Goal: Task Accomplishment & Management: Complete application form

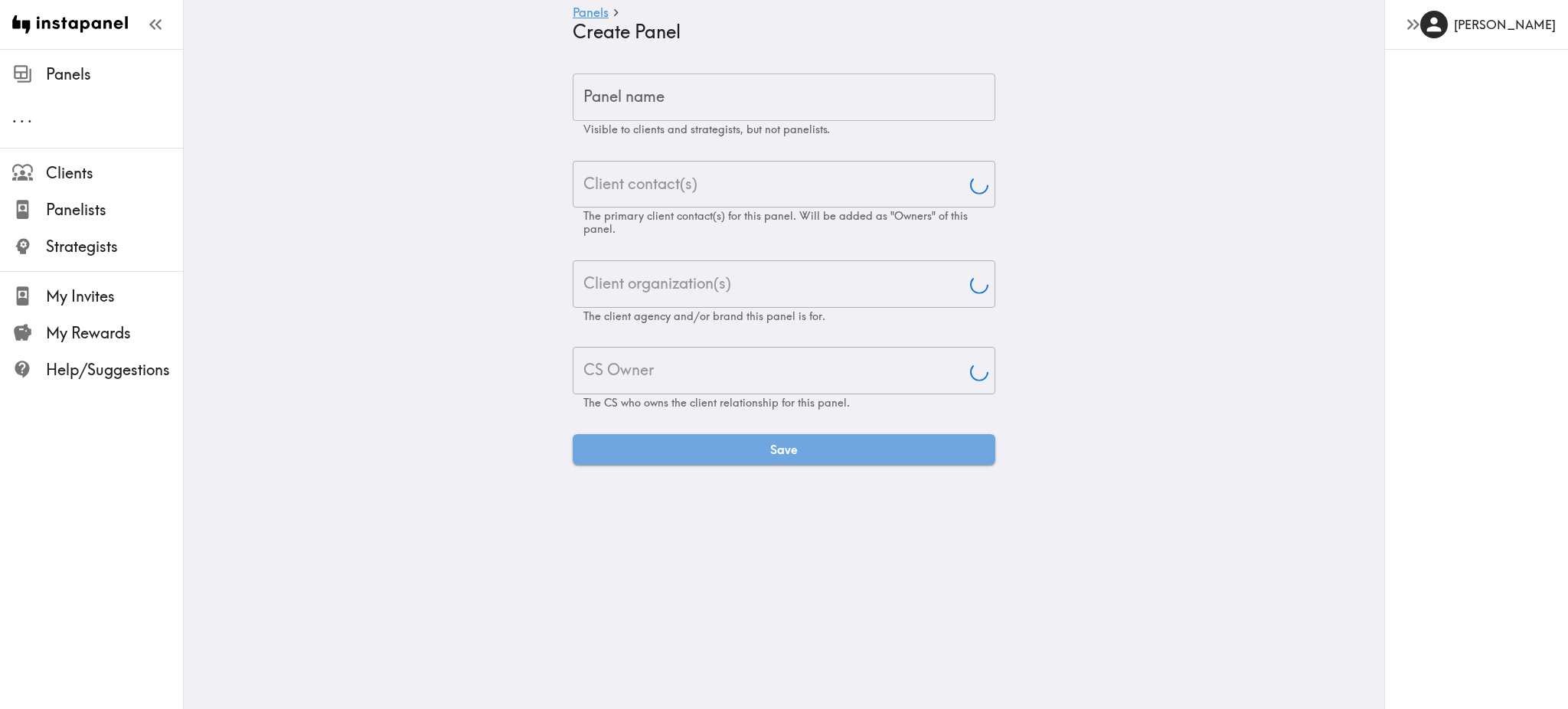
type input "[PERSON_NAME]"
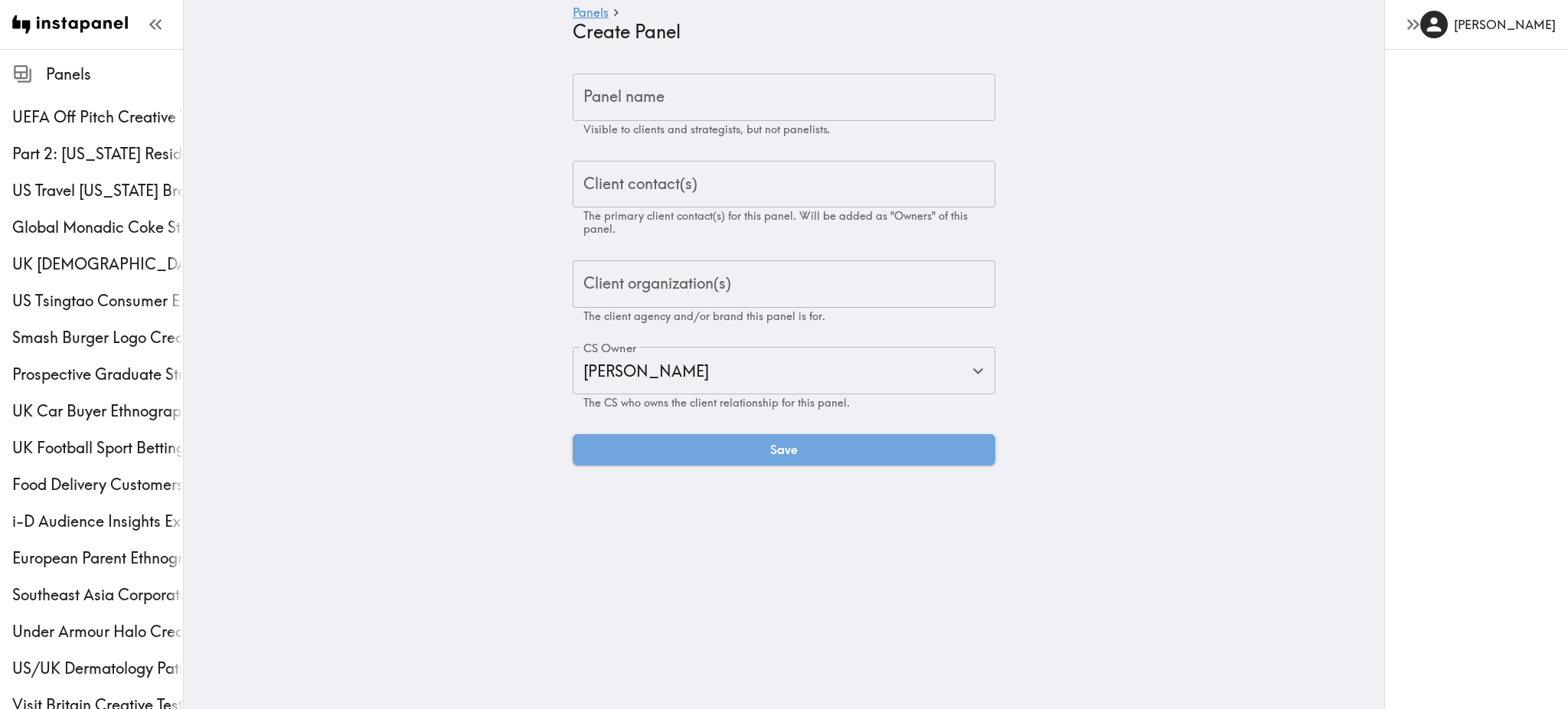
click at [848, 92] on input "Panel name" at bounding box center [784, 96] width 423 height 48
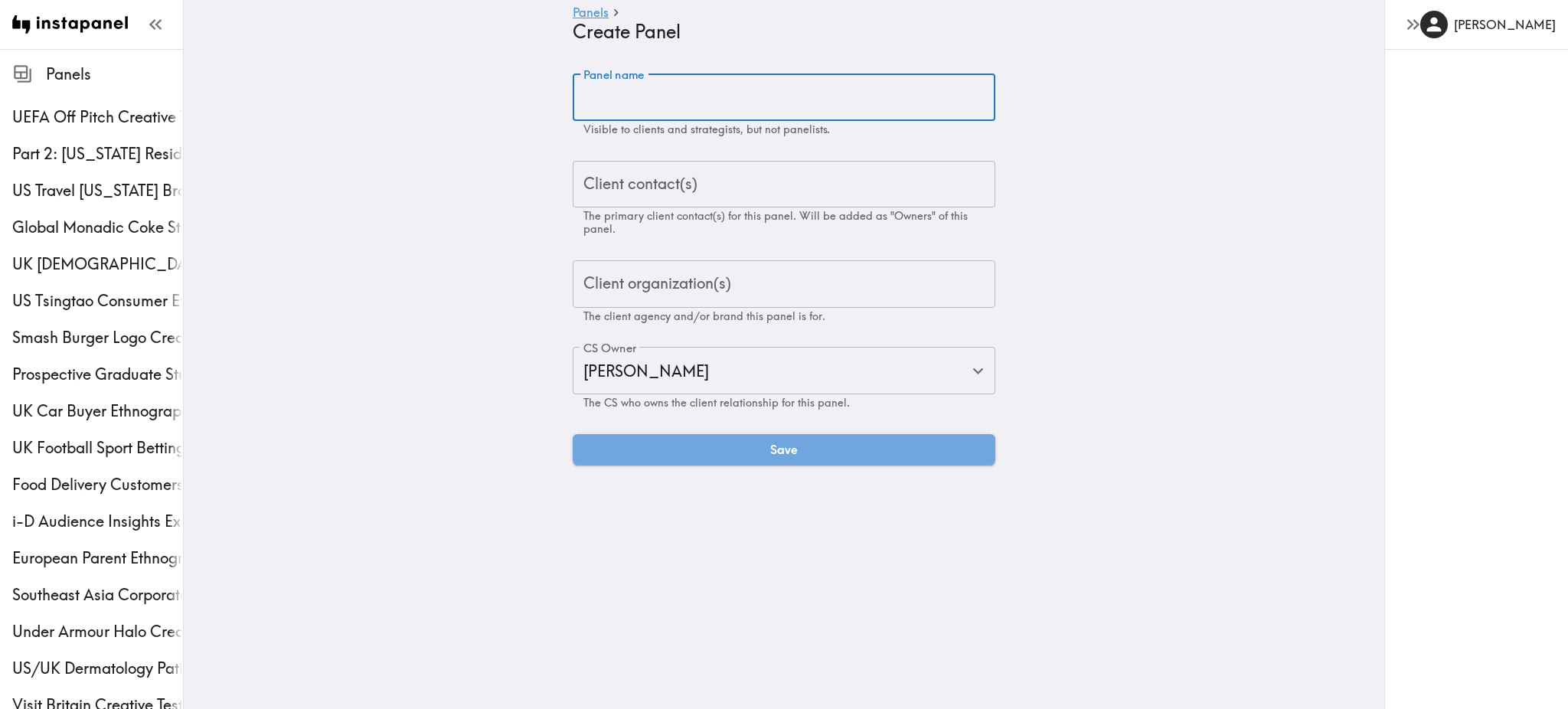
paste input "US Internet Service Provider Perceptions Ethnography"
type input "US Internet Service Provider Perceptions Ethnography"
click at [703, 184] on input "Client contact(s)" at bounding box center [784, 184] width 409 height 34
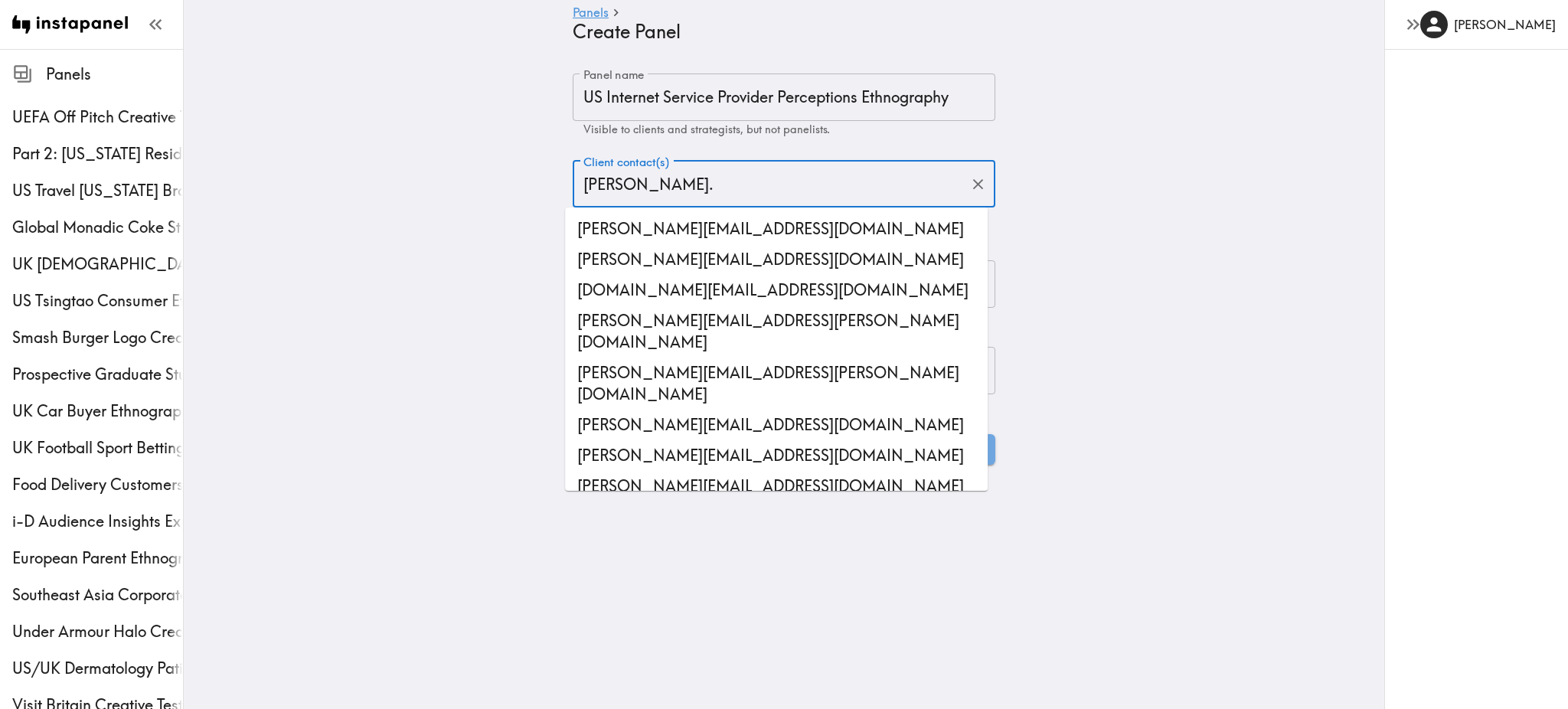
drag, startPoint x: 653, startPoint y: 193, endPoint x: 546, endPoint y: 194, distance: 107.0
click at [554, 194] on div "Panel name US Internet Service Provider Perceptions Ethnography Panel name Visi…" at bounding box center [784, 269] width 460 height 392
paste input "[PERSON_NAME][EMAIL_ADDRESS][PERSON_NAME][DOMAIN_NAME]"
type input "[PERSON_NAME][EMAIL_ADDRESS][PERSON_NAME][DOMAIN_NAME]"
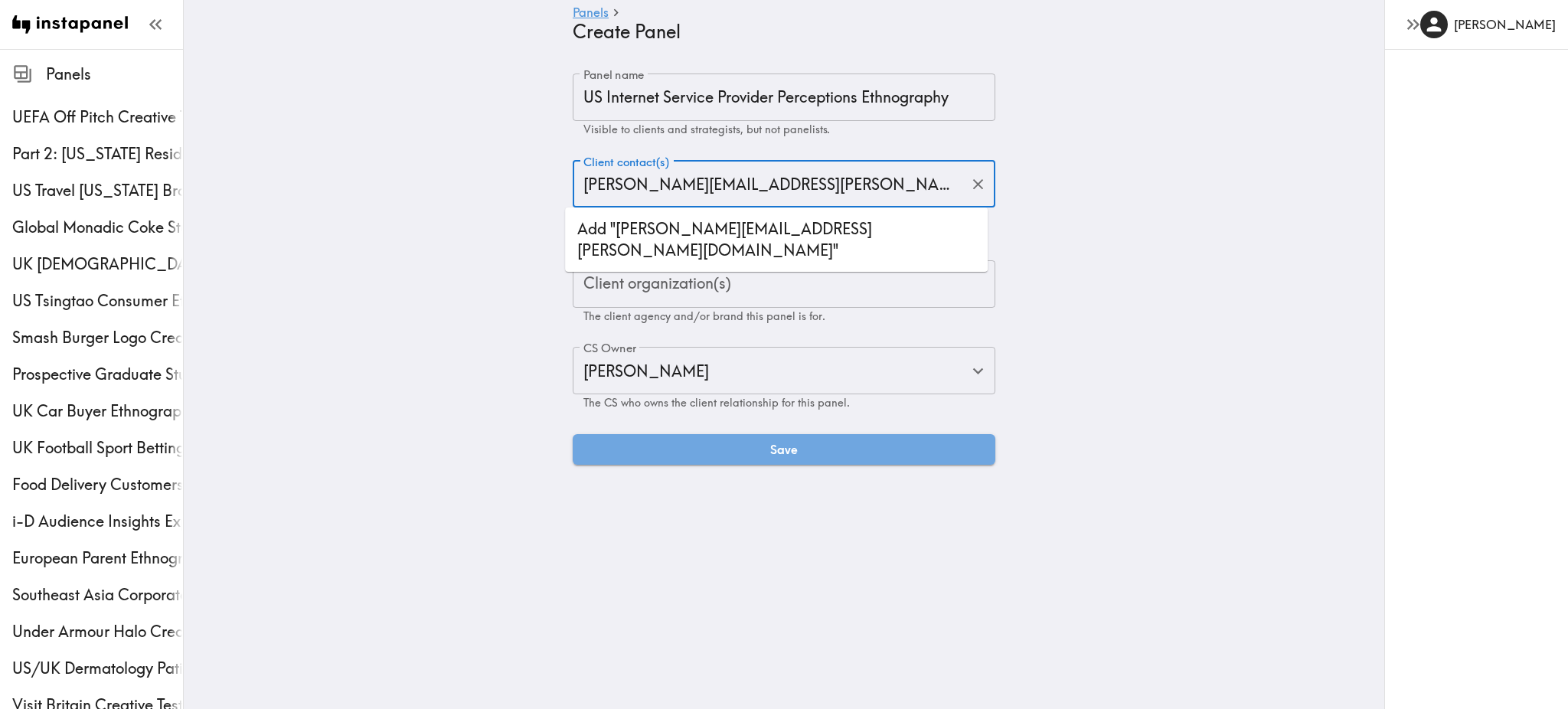
click at [763, 237] on li "Add "[PERSON_NAME][EMAIL_ADDRESS][PERSON_NAME][DOMAIN_NAME]"" at bounding box center [776, 239] width 423 height 52
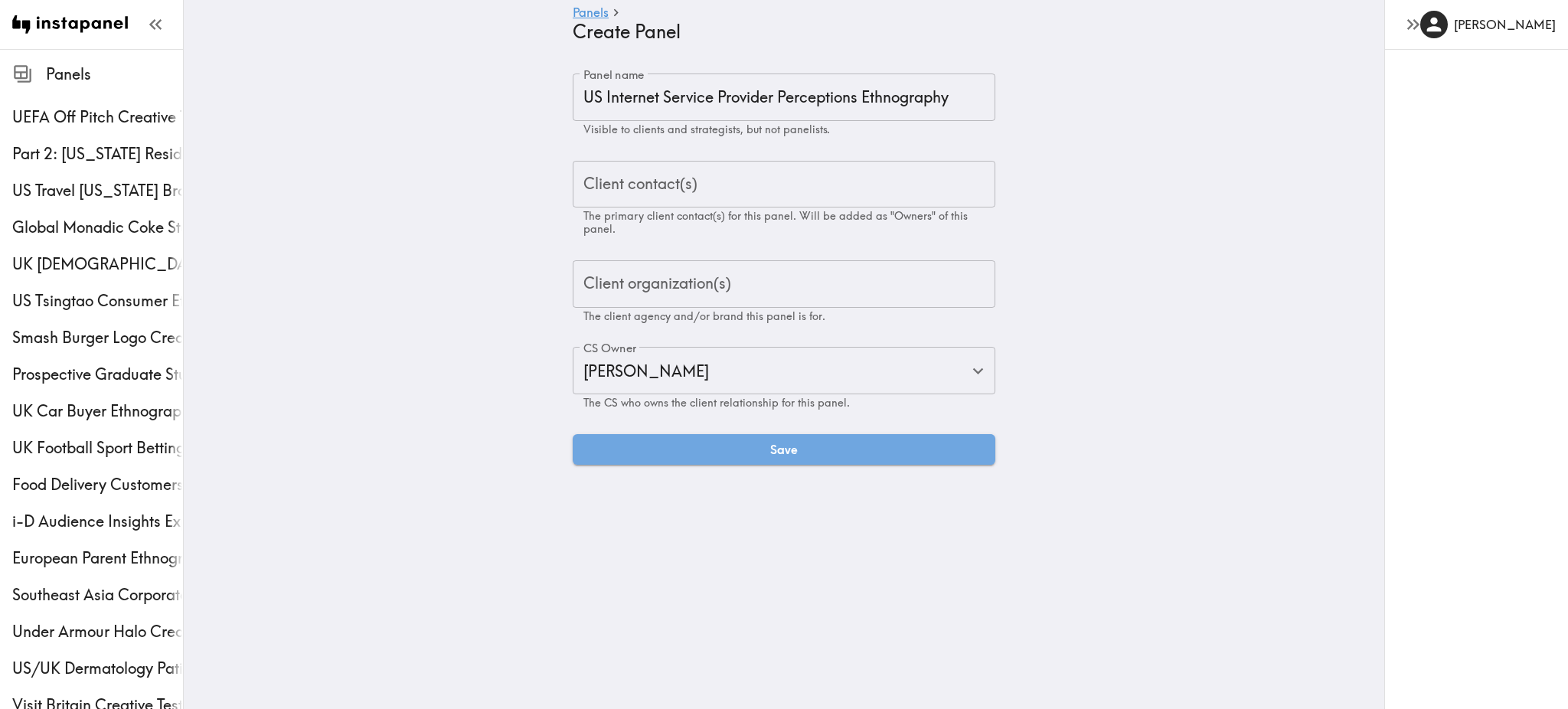
click at [1052, 323] on main "Panels Create Panel Panel name US Internet Service Provider Perceptions Ethnogr…" at bounding box center [784, 269] width 1200 height 440
click at [715, 188] on input "Client contact(s)" at bounding box center [784, 184] width 409 height 34
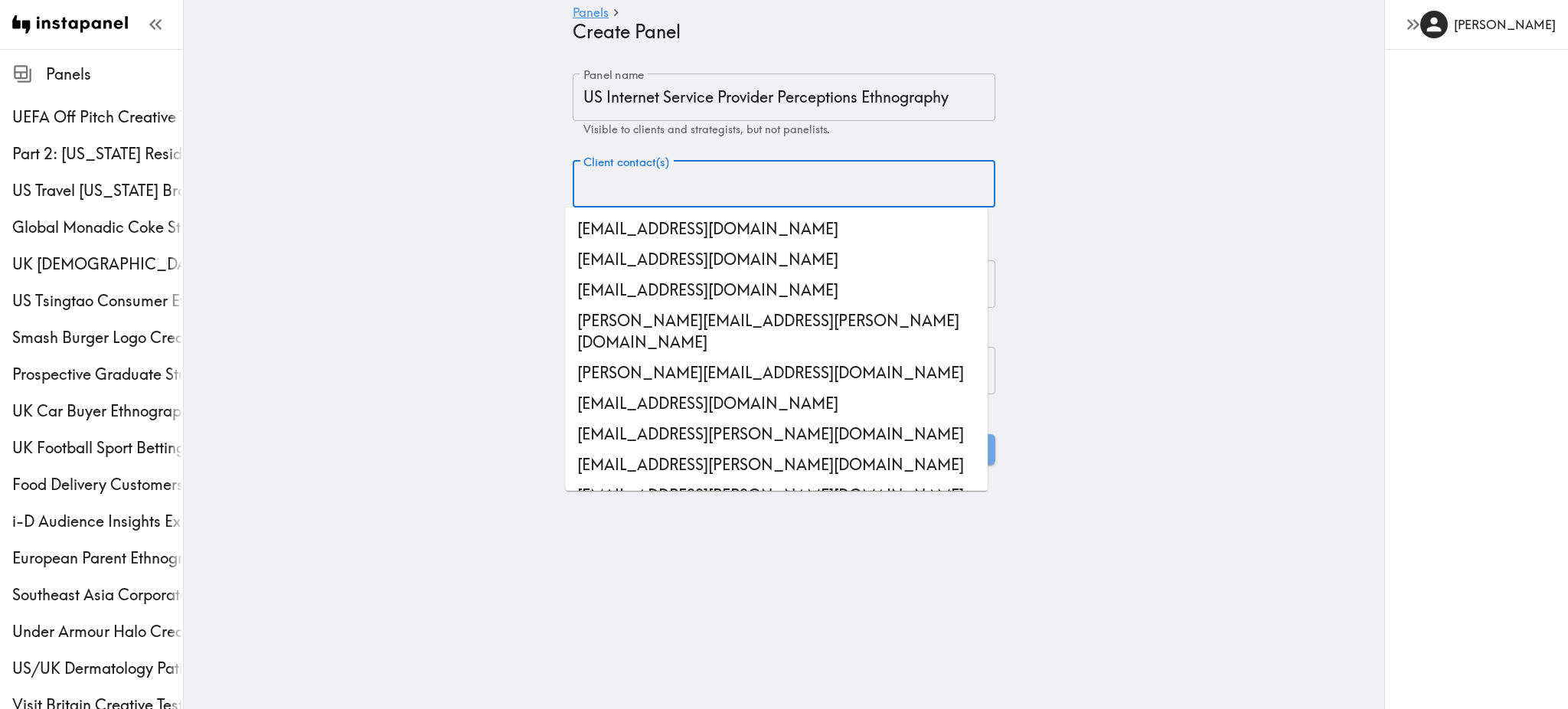
paste input "[PERSON_NAME][EMAIL_ADDRESS][PERSON_NAME][DOMAIN_NAME]"
type input "[PERSON_NAME][EMAIL_ADDRESS][PERSON_NAME][DOMAIN_NAME]"
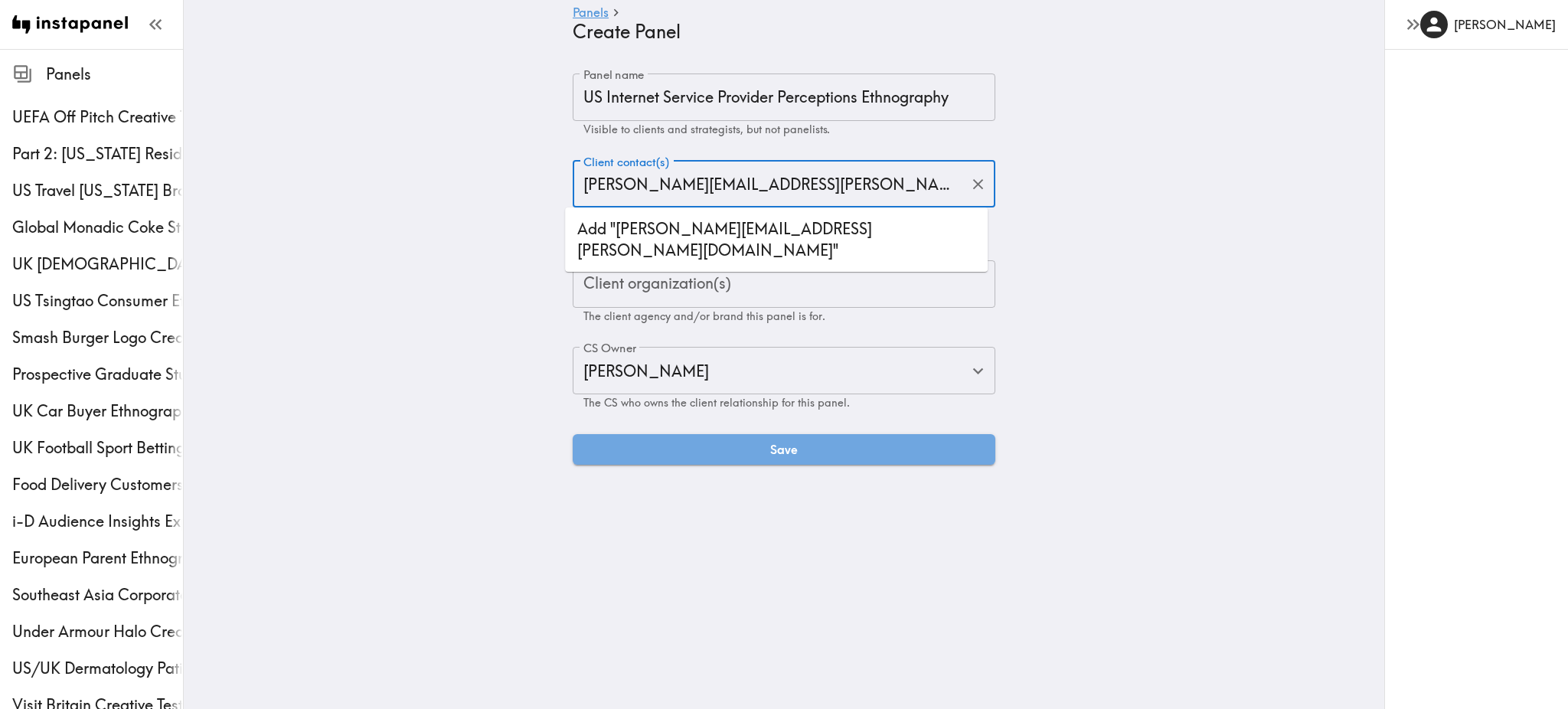
click at [689, 222] on li "Add "[PERSON_NAME][EMAIL_ADDRESS][PERSON_NAME][DOMAIN_NAME]"" at bounding box center [776, 239] width 423 height 52
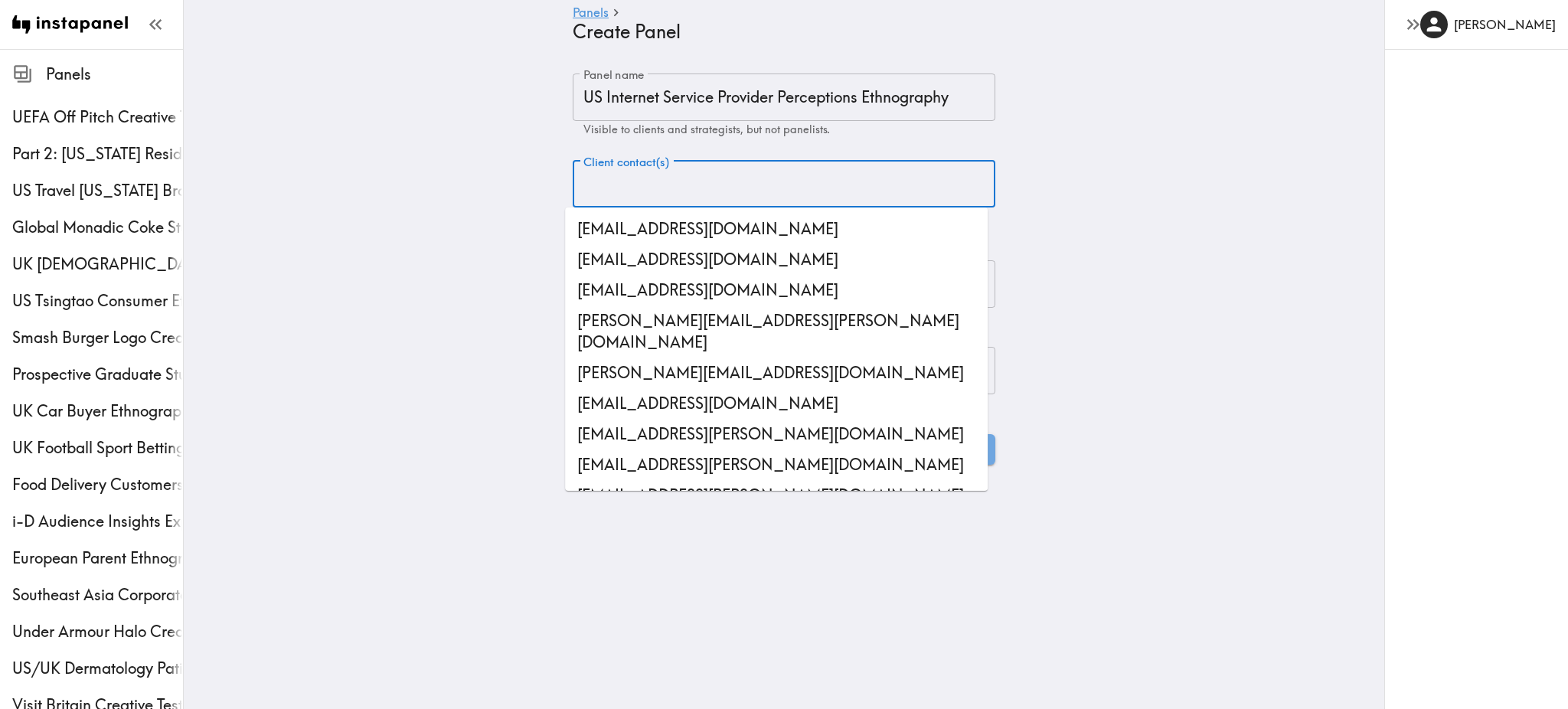
click at [735, 197] on input "Client contact(s)" at bounding box center [784, 184] width 409 height 34
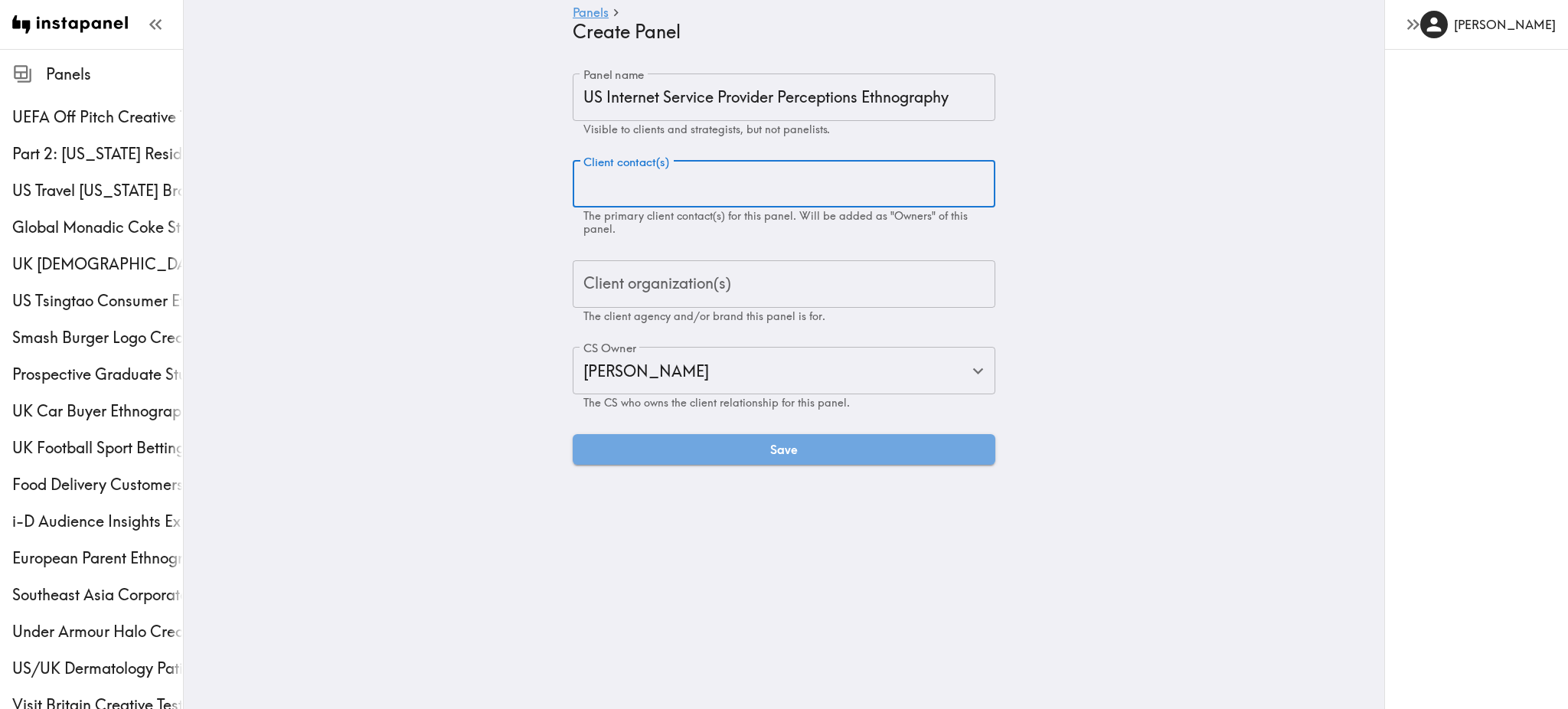
paste input "[PERSON_NAME][EMAIL_ADDRESS][PERSON_NAME][DOMAIN_NAME]"
type input "[PERSON_NAME][EMAIL_ADDRESS][PERSON_NAME][DOMAIN_NAME]"
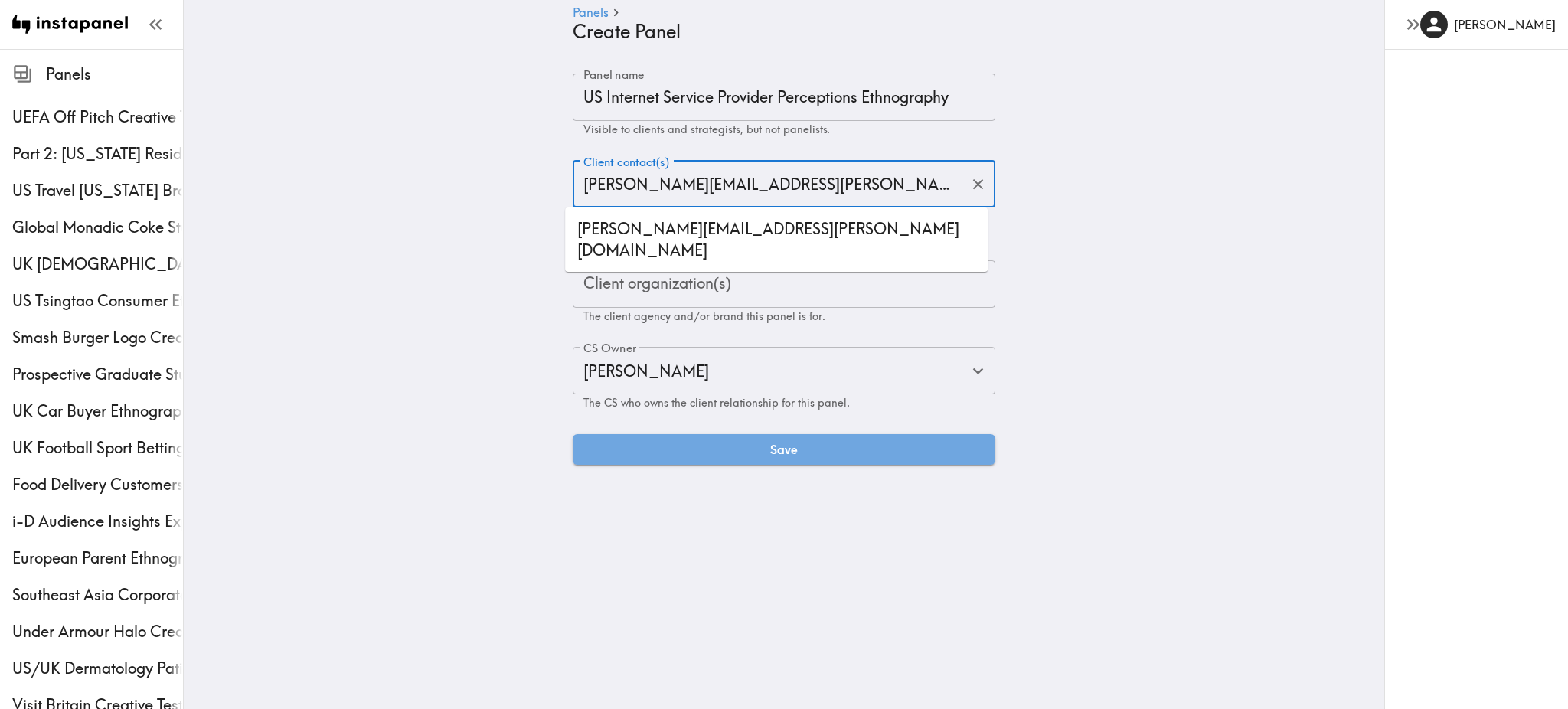
click at [687, 232] on li "[PERSON_NAME][EMAIL_ADDRESS][PERSON_NAME][DOMAIN_NAME]" at bounding box center [776, 239] width 423 height 52
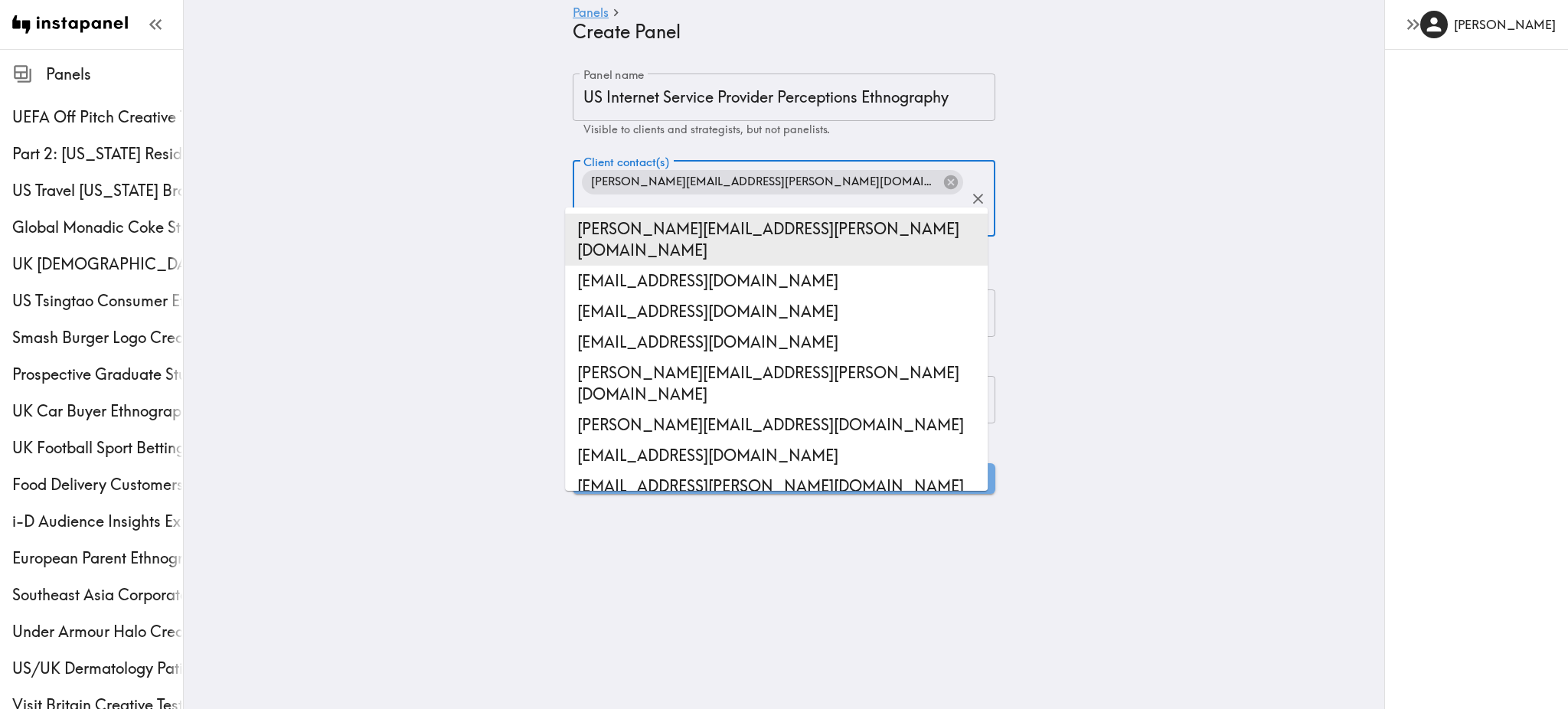
click at [1061, 258] on main "Panels Create Panel Panel name US Internet Service Provider Perceptions Ethnogr…" at bounding box center [784, 283] width 1200 height 469
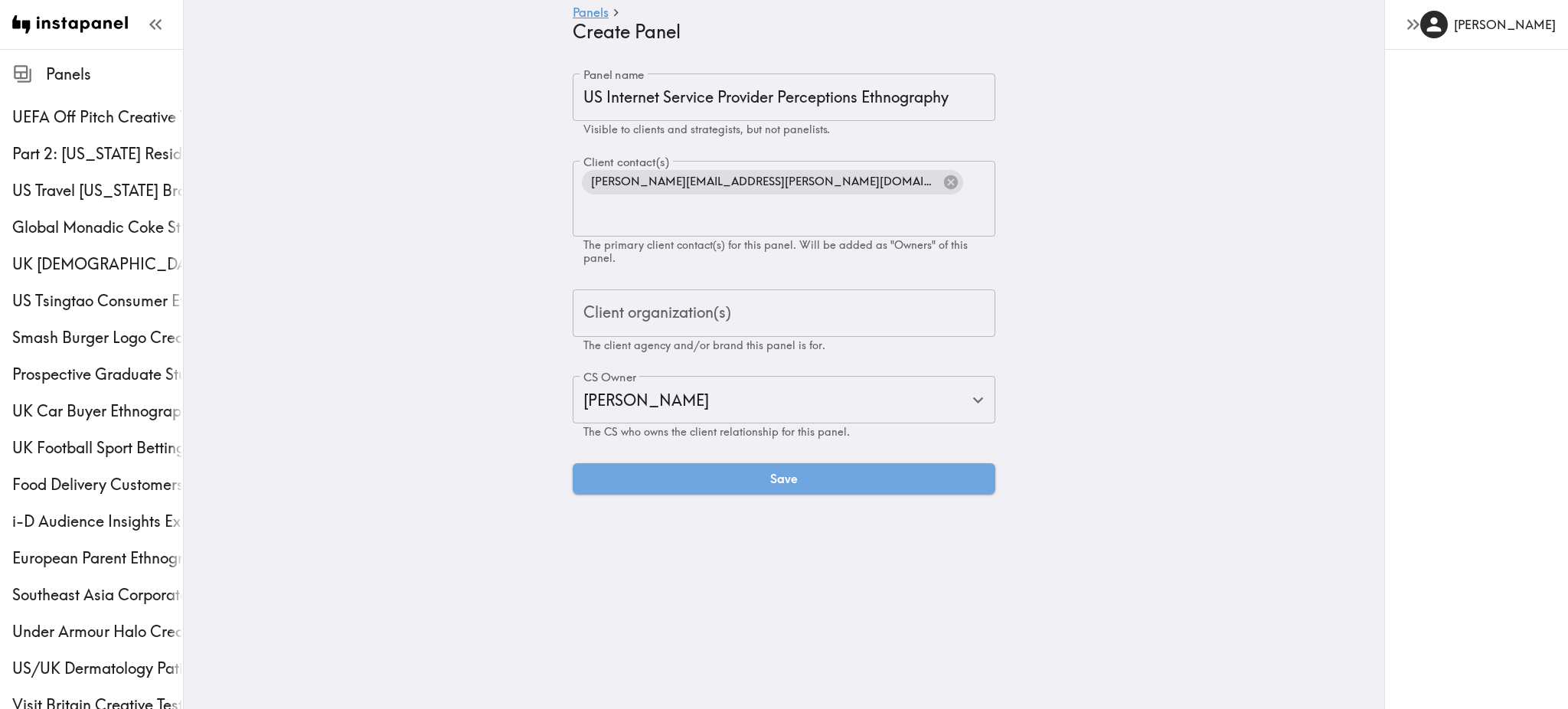
click at [816, 296] on input "Client organization(s)" at bounding box center [784, 313] width 409 height 34
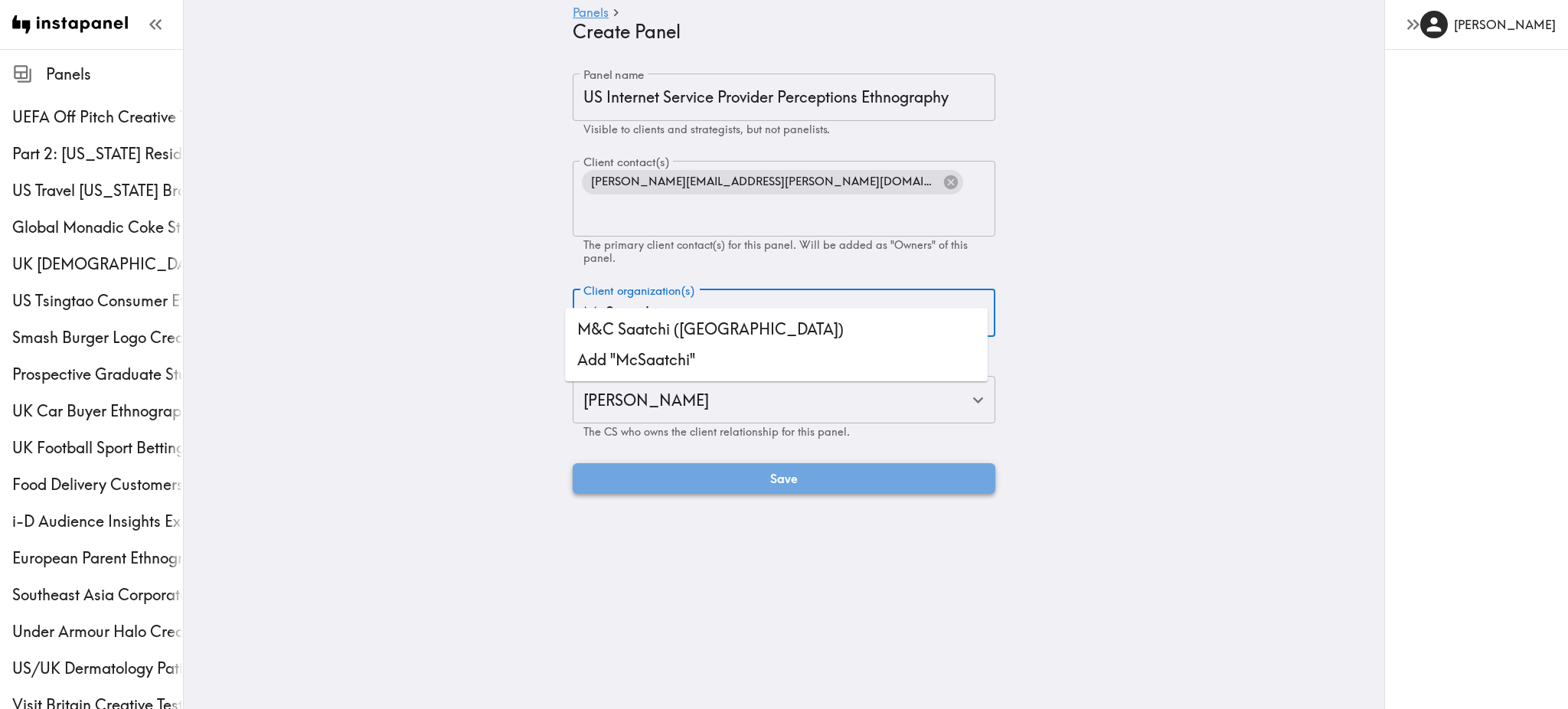
type input "McSaatchi"
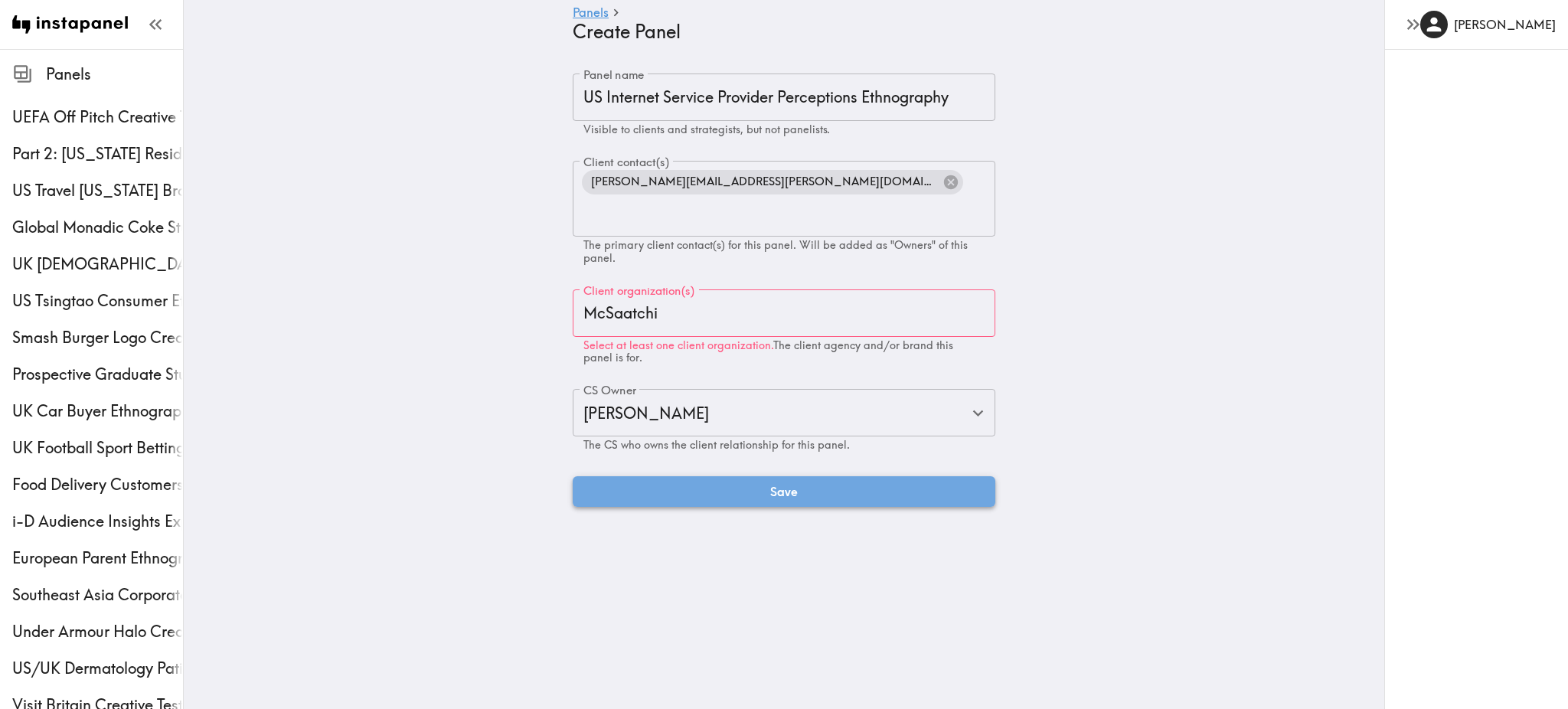
click at [703, 444] on div "Panel name US Internet Service Provider Perceptions Ethnography Panel name Visi…" at bounding box center [784, 289] width 423 height 433
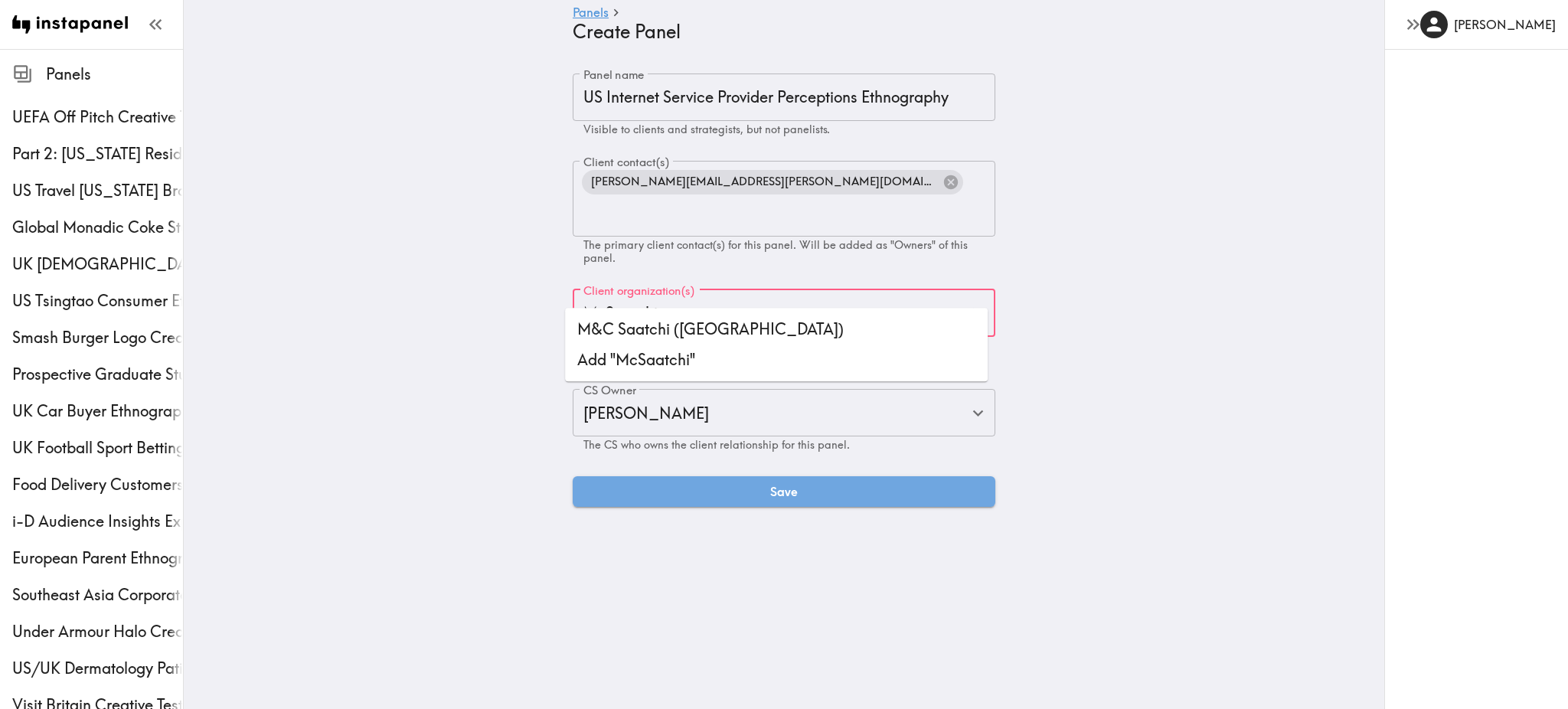
click at [702, 296] on input "McSaatchi" at bounding box center [772, 313] width 386 height 34
click at [656, 354] on li "Add "McSaatchi"" at bounding box center [776, 359] width 423 height 30
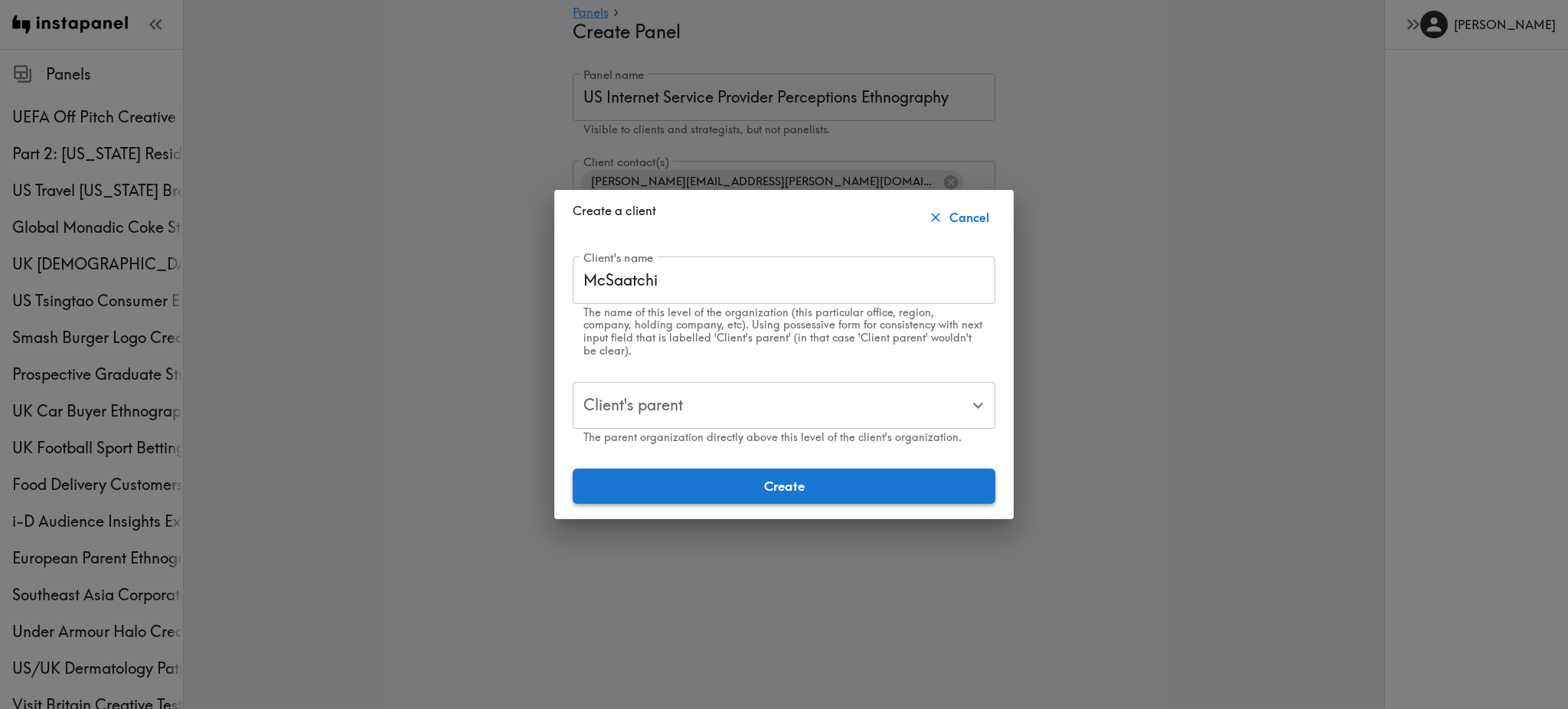
click at [678, 491] on button "Create" at bounding box center [784, 486] width 423 height 35
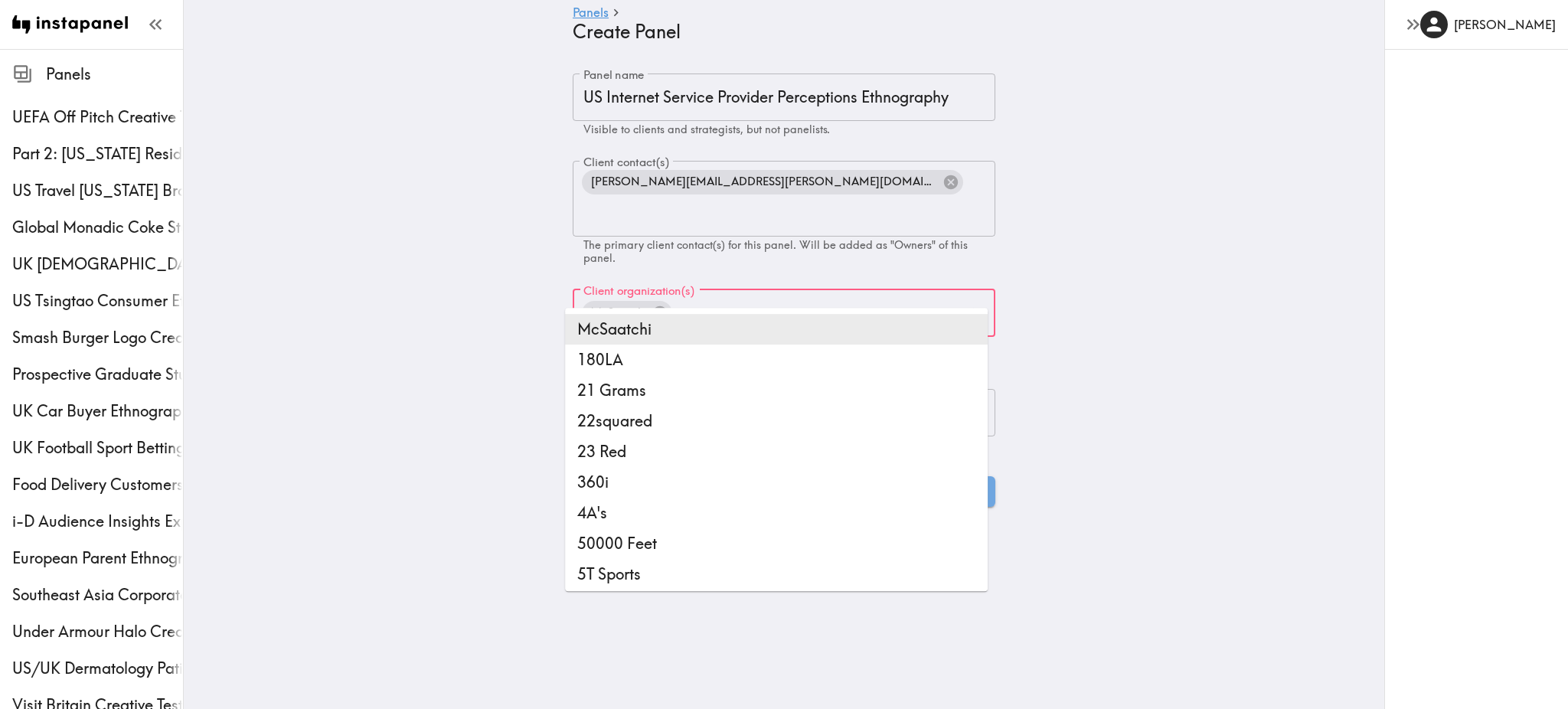
click at [1241, 299] on main "Panels Create Panel Panel name US Internet Service Provider Perceptions Ethnogr…" at bounding box center [784, 289] width 1200 height 482
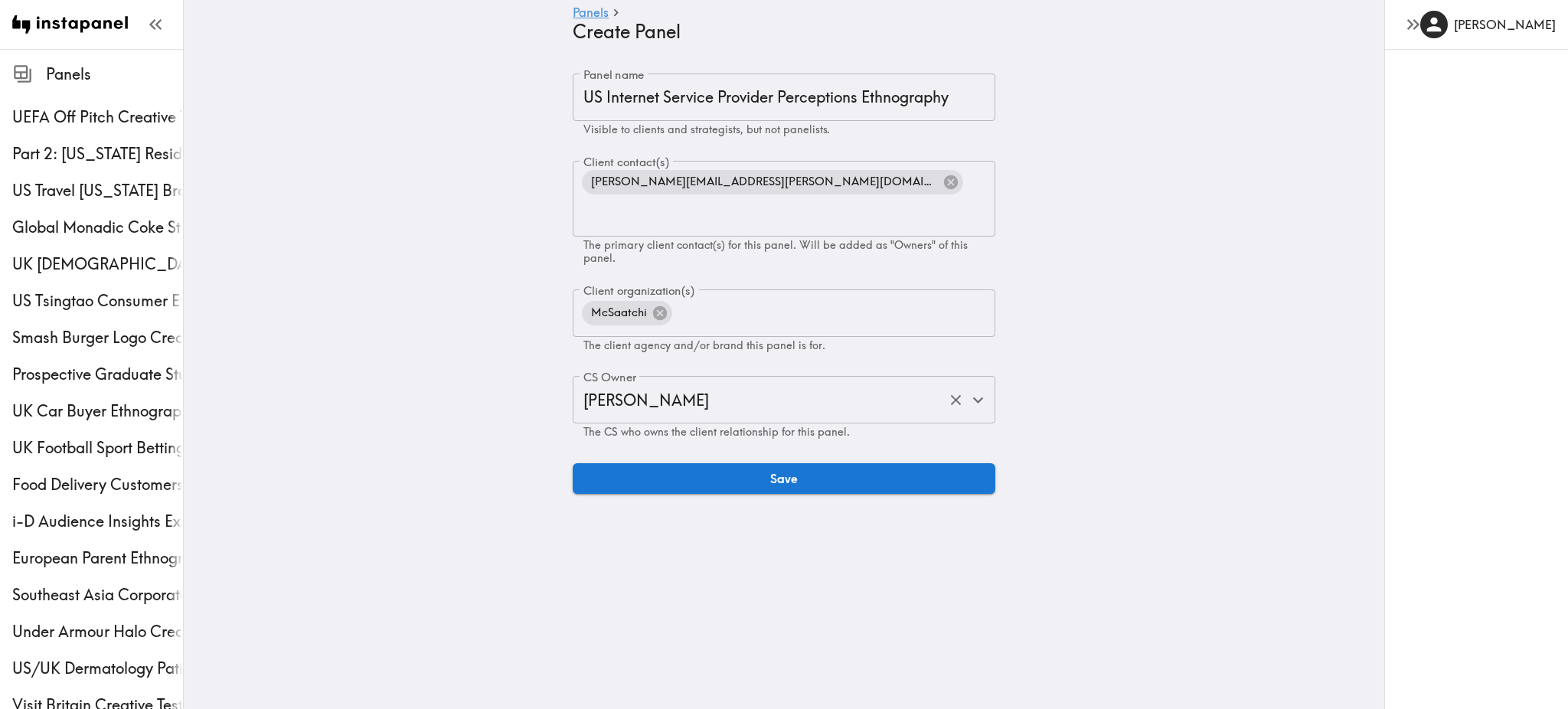
drag, startPoint x: 837, startPoint y: 452, endPoint x: 802, endPoint y: 370, distance: 89.2
click at [802, 370] on div "Panel name US Internet Service Provider Perceptions Ethnography Panel name Visi…" at bounding box center [784, 283] width 423 height 421
click at [802, 383] on input "[PERSON_NAME]" at bounding box center [763, 399] width 366 height 34
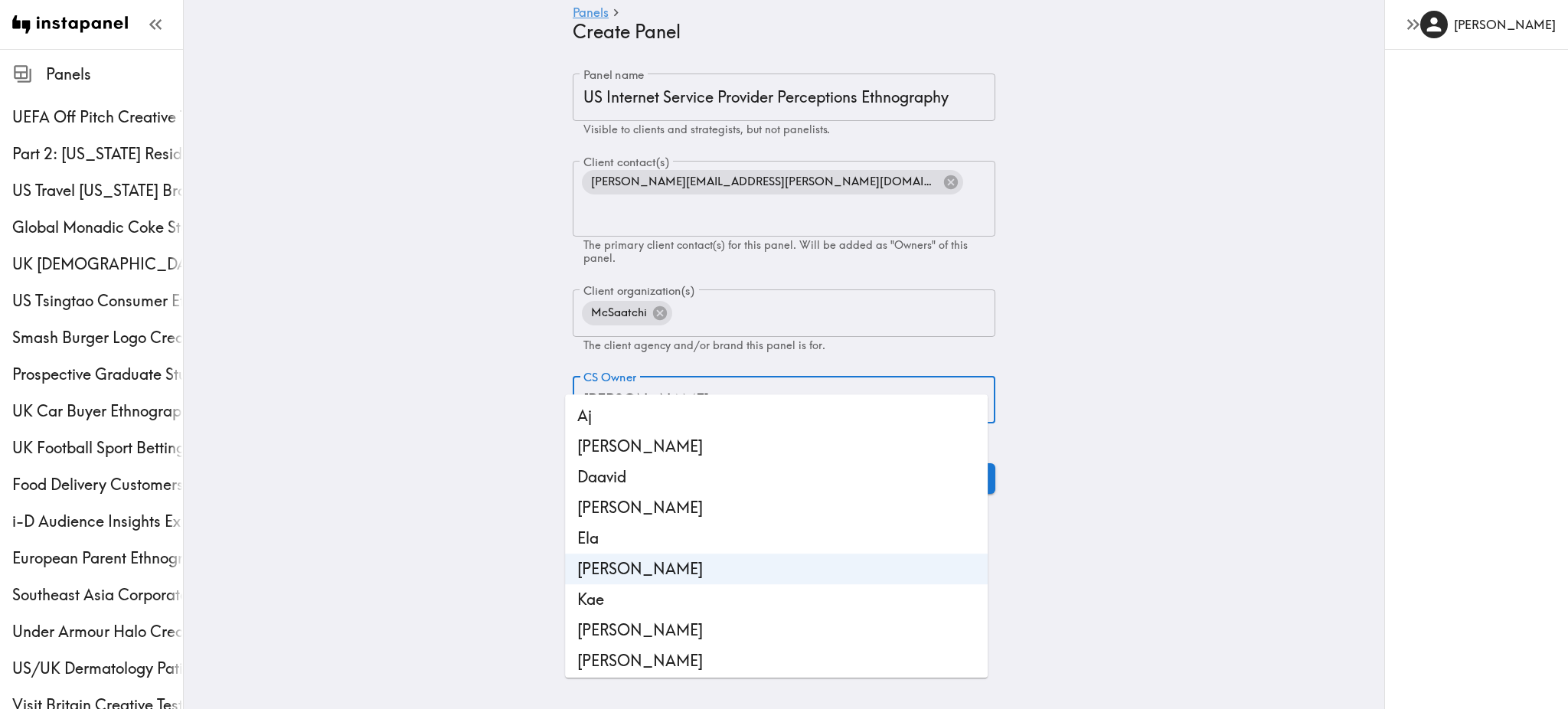
click at [750, 409] on li "Aj" at bounding box center [776, 415] width 423 height 30
type input "Aj"
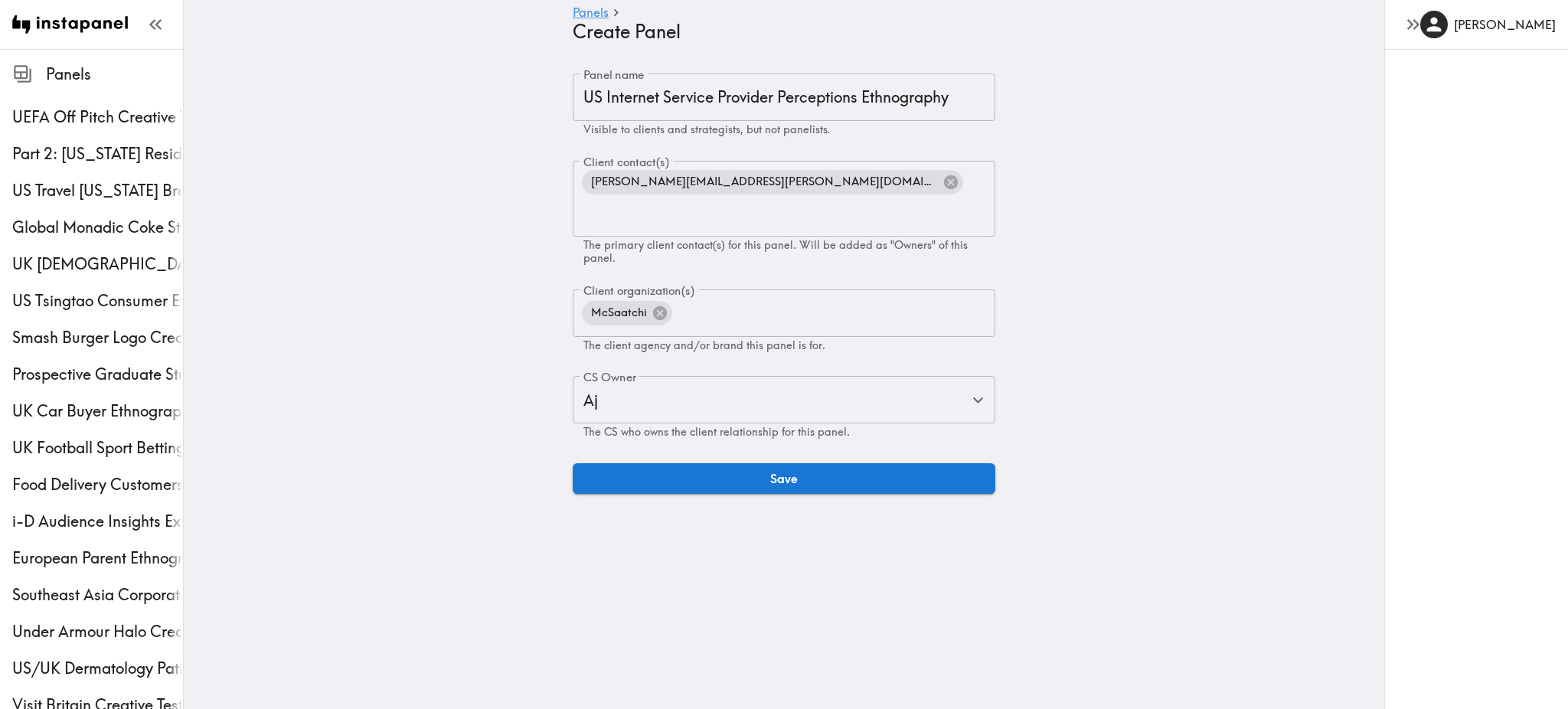
click at [720, 432] on div "Panel name US Internet Service Provider Perceptions Ethnography Panel name Visi…" at bounding box center [784, 283] width 423 height 421
click at [706, 464] on button "Save" at bounding box center [784, 478] width 423 height 30
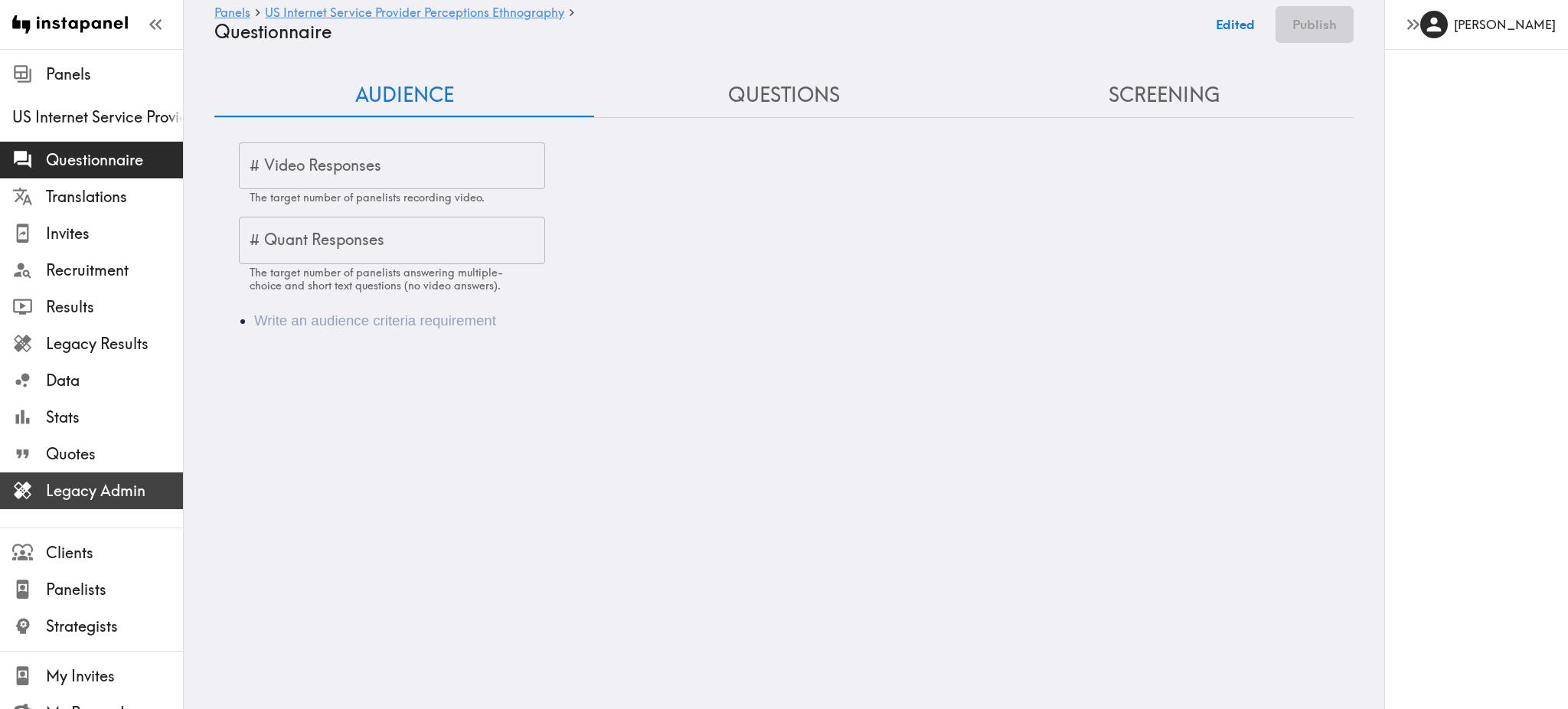
click at [102, 506] on div "Legacy Admin" at bounding box center [92, 490] width 183 height 40
